Goal: Find specific page/section: Find specific page/section

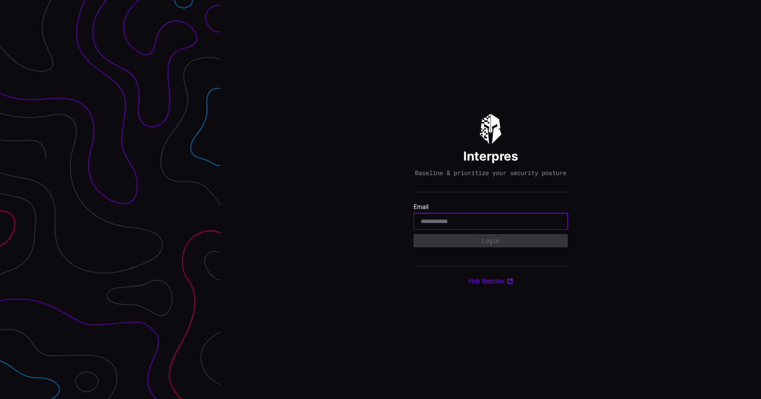
click at [455, 225] on input "email" at bounding box center [491, 222] width 140 height 8
type input "**********"
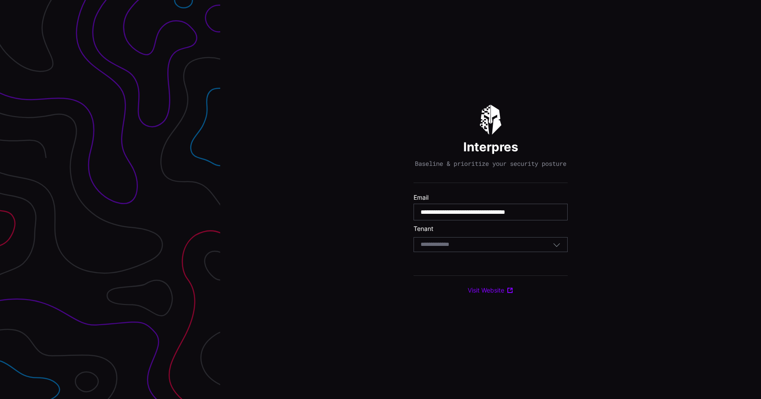
click at [473, 246] on div "Select Tenant" at bounding box center [487, 245] width 132 height 8
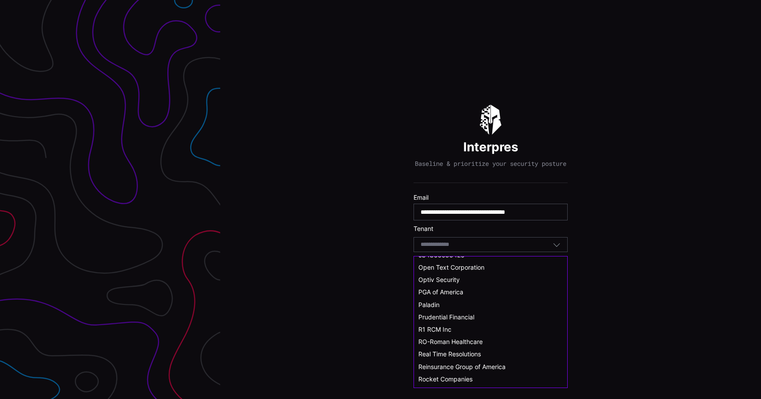
scroll to position [388, 0]
click at [469, 355] on span "Real Time Resolutions" at bounding box center [449, 353] width 63 height 7
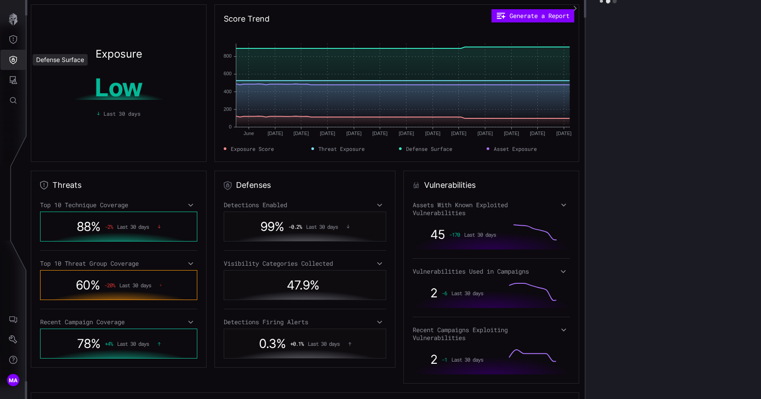
click at [8, 55] on button "Defense Surface" at bounding box center [13, 60] width 26 height 20
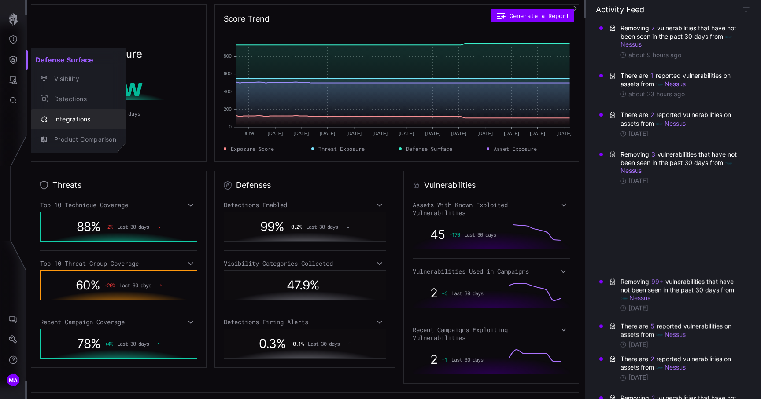
click at [61, 113] on button "Integrations" at bounding box center [78, 119] width 95 height 20
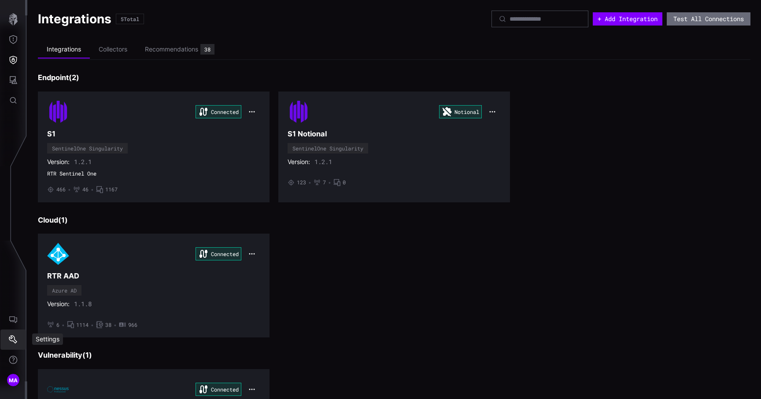
click at [20, 340] on button "Settings" at bounding box center [13, 340] width 26 height 20
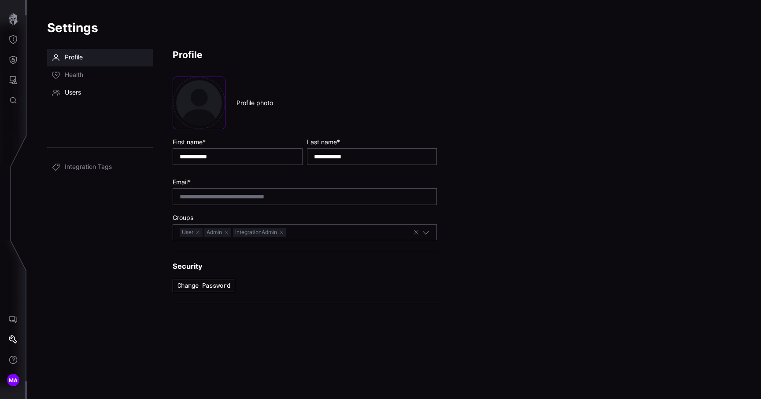
click at [97, 99] on link "Users" at bounding box center [100, 93] width 106 height 18
